Goal: Task Accomplishment & Management: Manage account settings

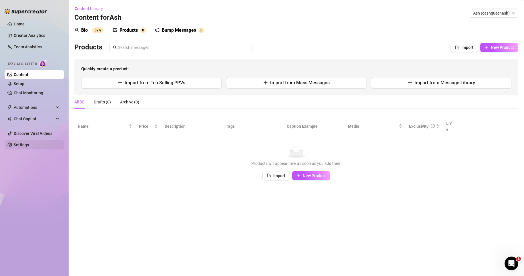
click at [29, 144] on link "Settings" at bounding box center [21, 145] width 15 height 5
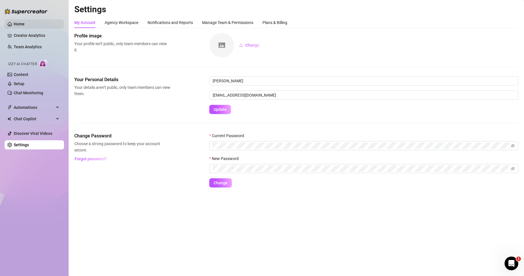
click at [20, 24] on link "Home" at bounding box center [19, 24] width 11 height 5
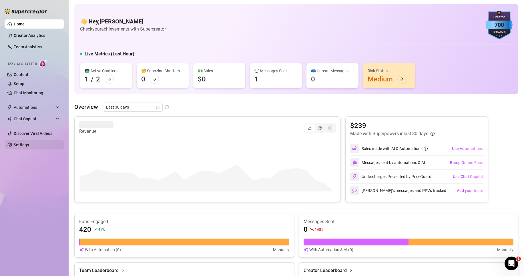
click at [23, 144] on link "Settings" at bounding box center [21, 145] width 15 height 5
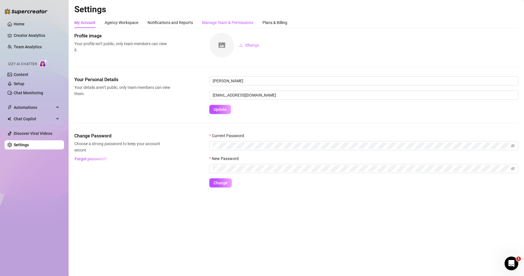
click at [242, 19] on div "Manage Team & Permissions" at bounding box center [227, 22] width 51 height 6
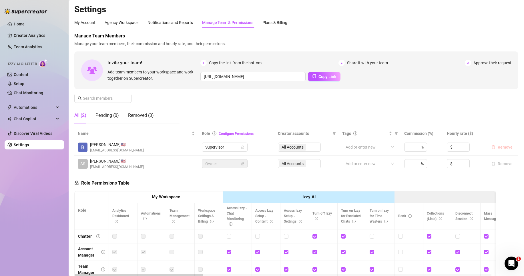
click at [498, 147] on span "Remove" at bounding box center [505, 147] width 15 height 5
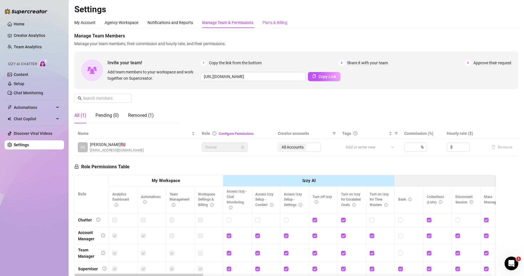
click at [272, 22] on div "Plans & Billing" at bounding box center [274, 22] width 25 height 6
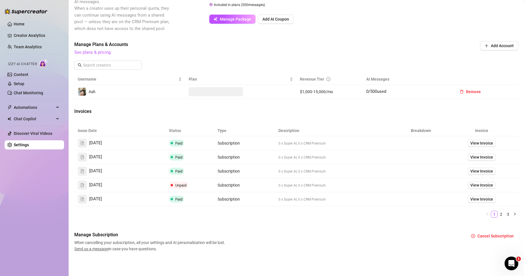
scroll to position [137, 0]
click at [493, 233] on button "Cancel Subscription" at bounding box center [493, 236] width 52 height 9
click at [520, 220] on button "OK" at bounding box center [515, 221] width 9 height 7
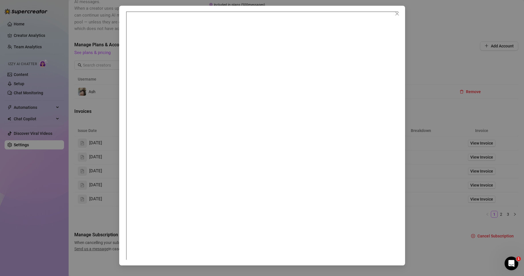
scroll to position [3, 0]
click at [399, 14] on icon "close" at bounding box center [397, 13] width 5 height 5
